Goal: Task Accomplishment & Management: Use online tool/utility

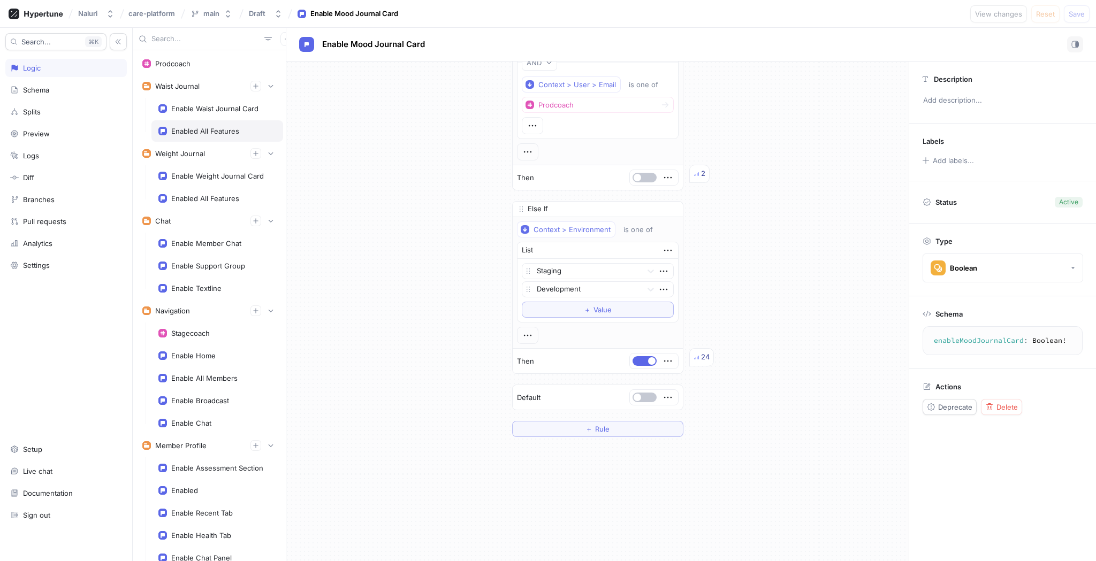
click at [203, 125] on div "Enabled All Features" at bounding box center [217, 130] width 132 height 21
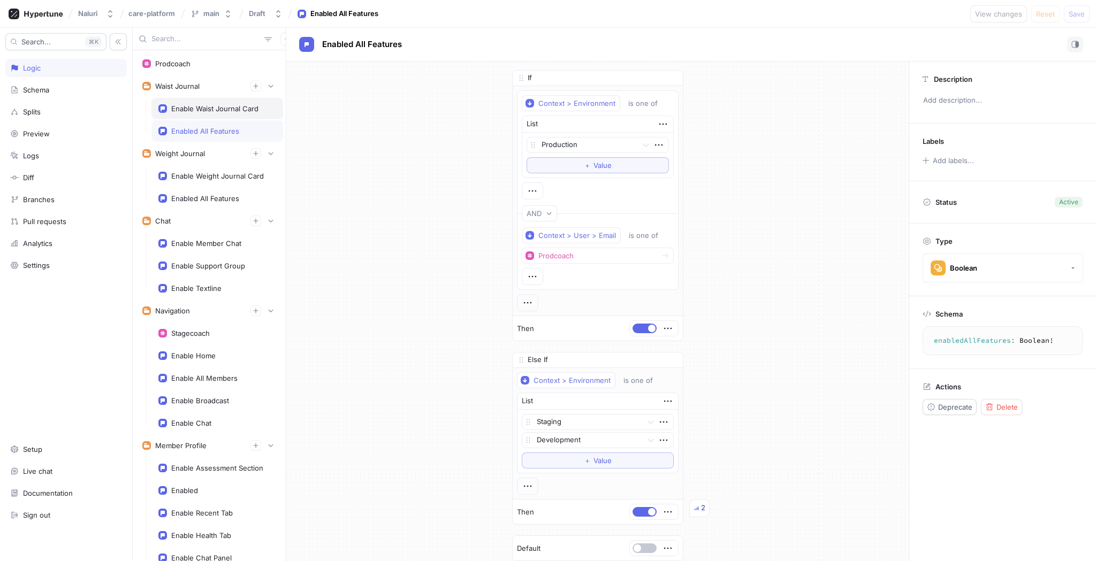
click at [218, 100] on div "Enable Waist Journal Card" at bounding box center [217, 108] width 132 height 21
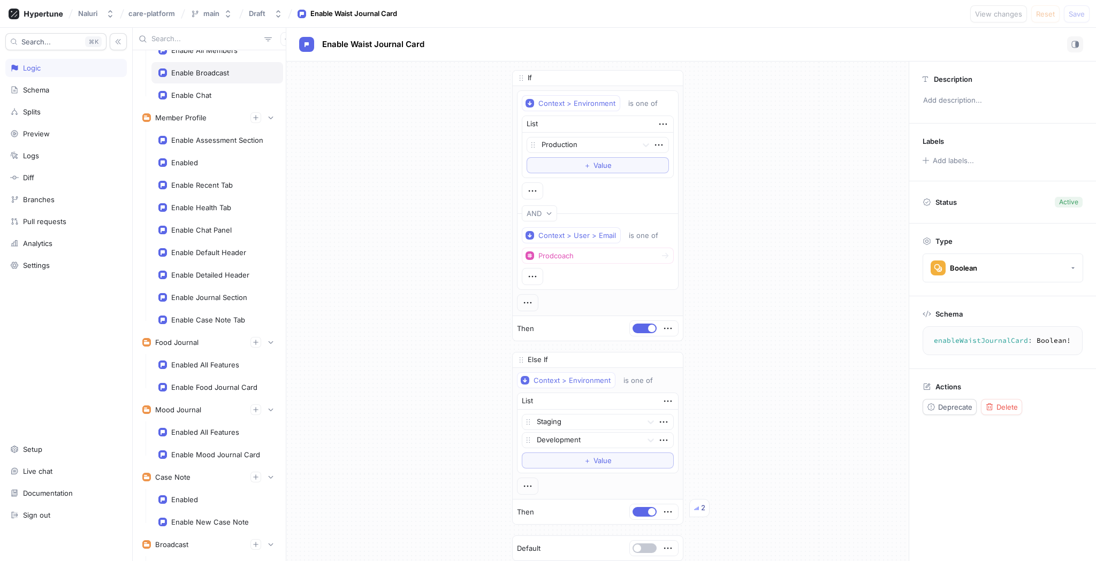
scroll to position [330, 0]
click at [222, 380] on div "Enable Food Journal Card" at bounding box center [217, 385] width 132 height 21
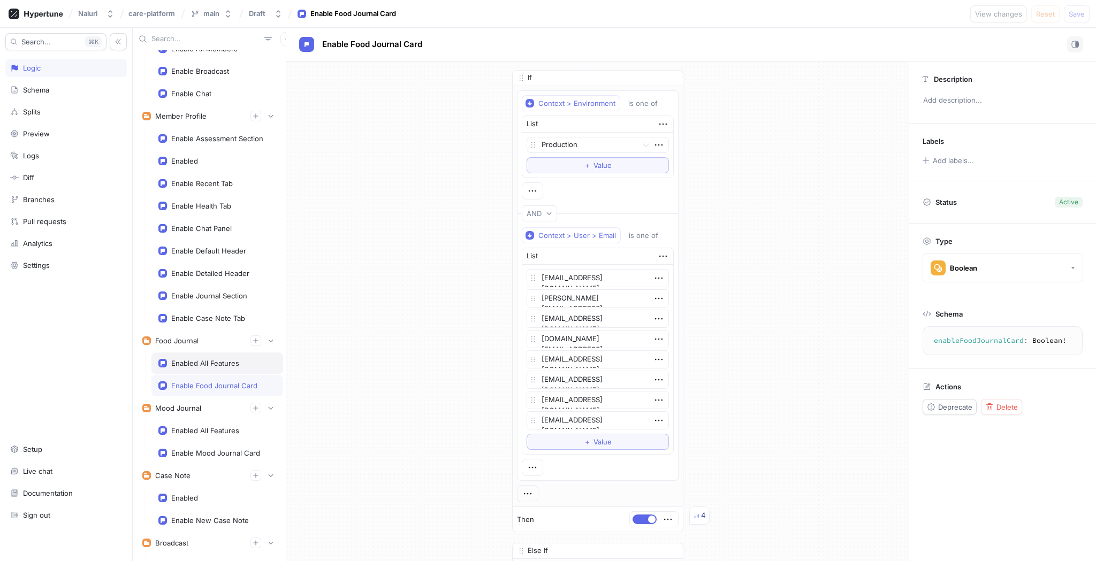
click at [227, 362] on div "Enabled All Features" at bounding box center [205, 363] width 68 height 9
type textarea "x"
click at [217, 424] on div "Enabled All Features" at bounding box center [217, 430] width 132 height 21
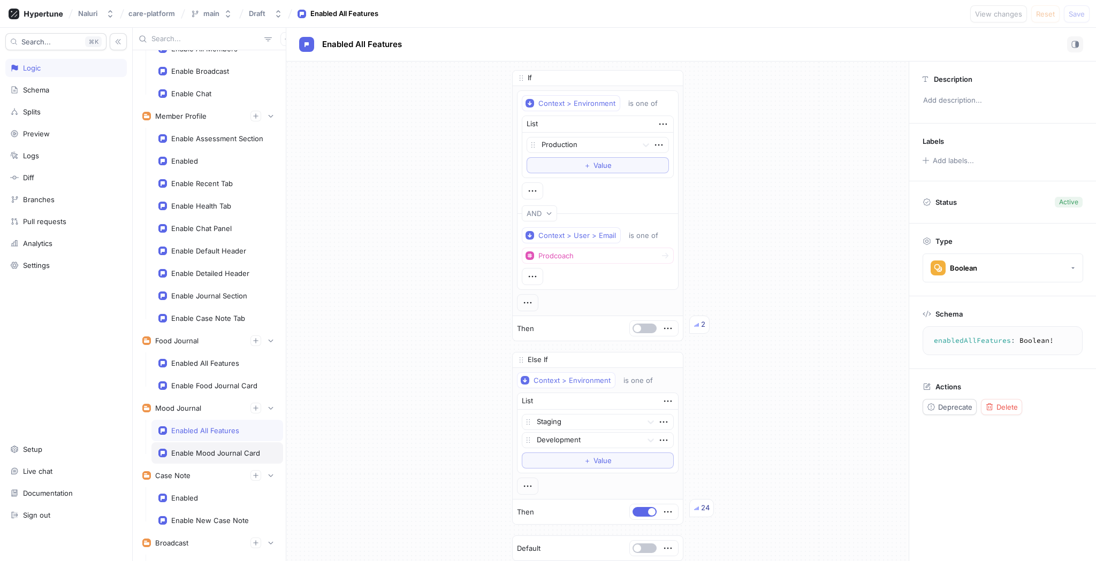
click at [221, 449] on div "Enable Mood Journal Card" at bounding box center [215, 453] width 89 height 9
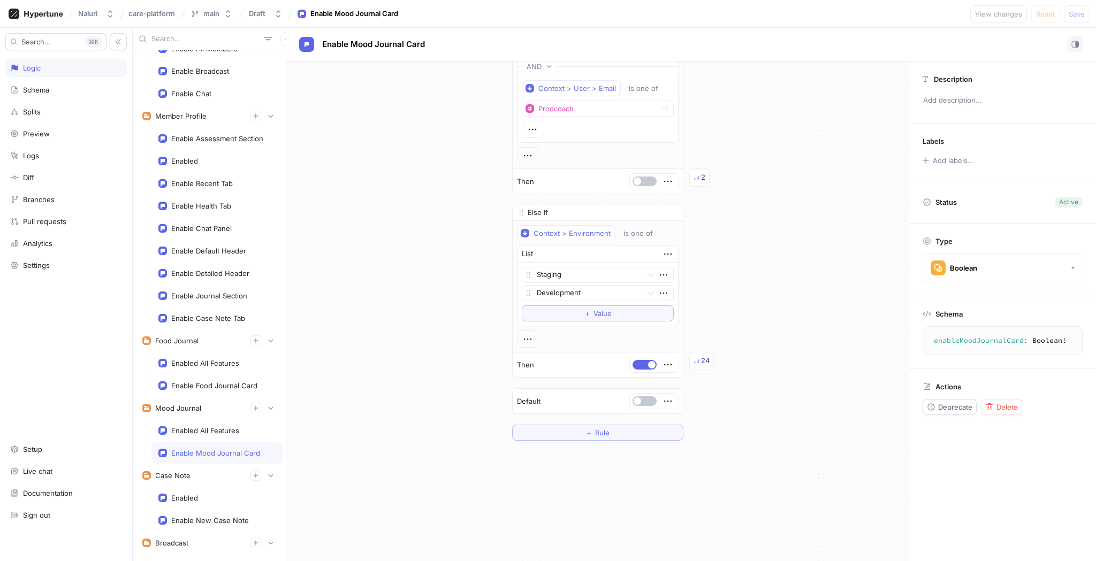
scroll to position [204, 0]
